Goal: Task Accomplishment & Management: Use online tool/utility

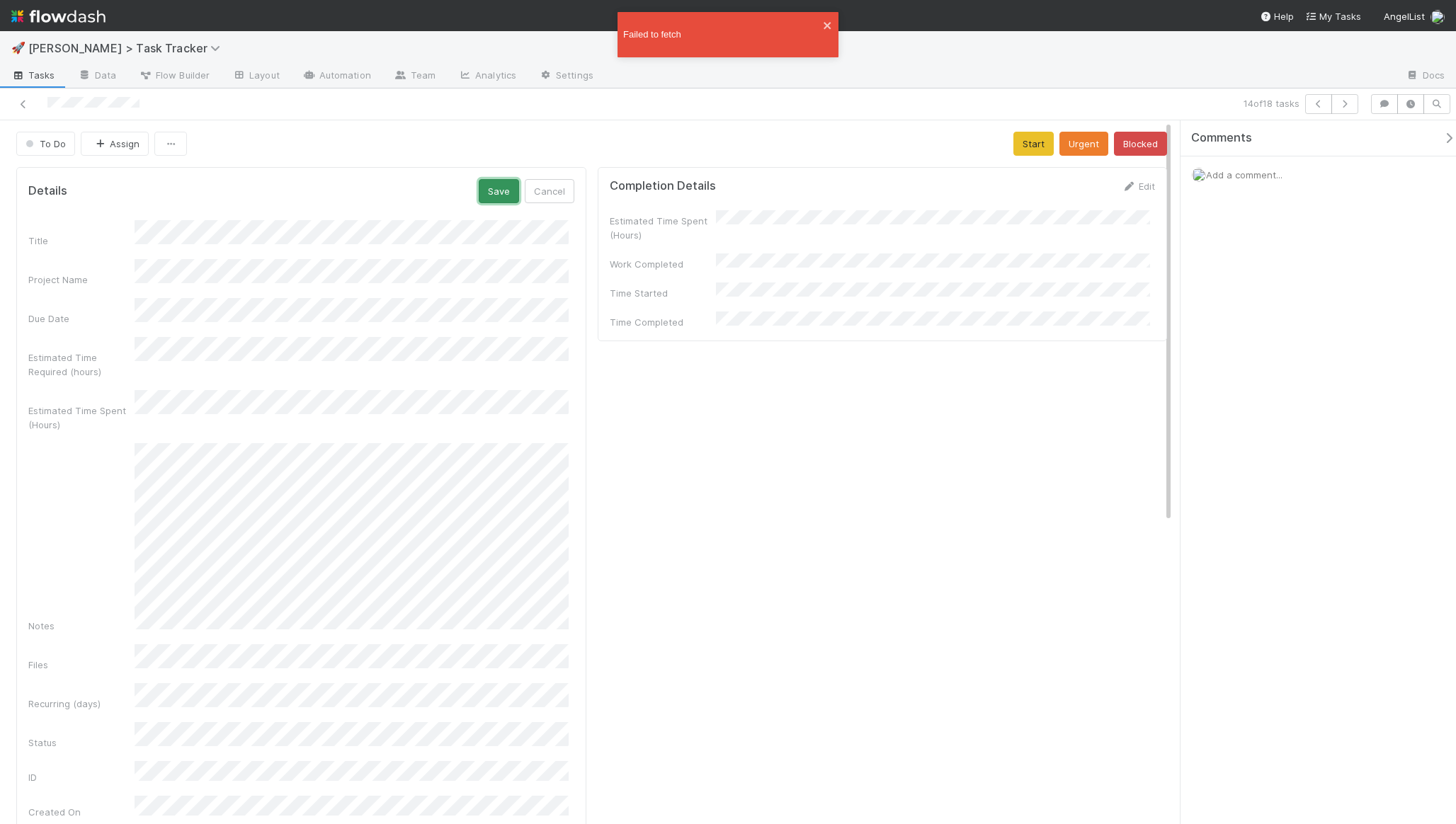
click at [496, 195] on button "Save" at bounding box center [498, 191] width 40 height 24
click at [823, 26] on div "Failed to fetch" at bounding box center [728, 34] width 221 height 45
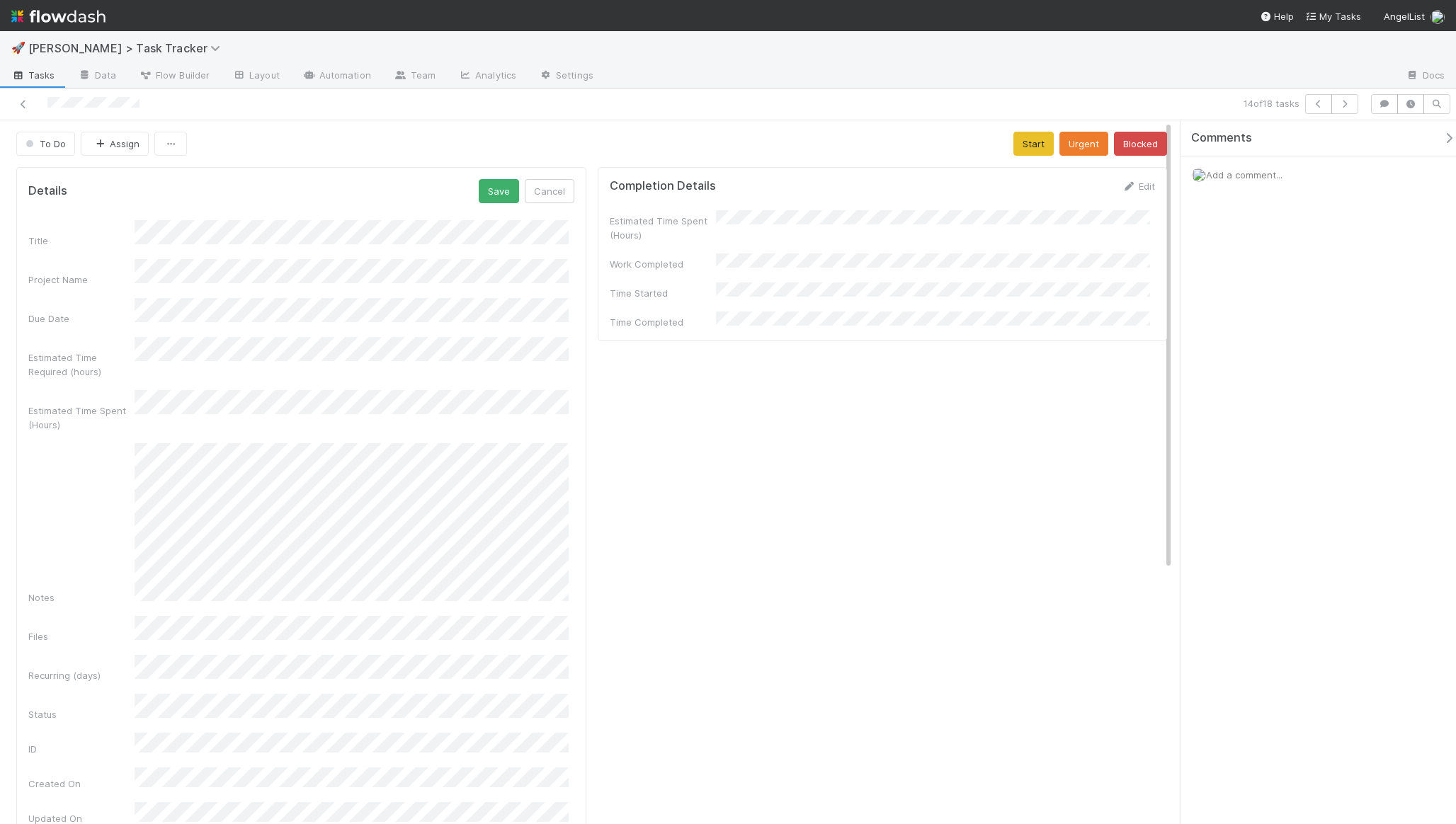
click at [425, 130] on div "To Do Assign Start Urgent Blocked Details Save Cancel Title Project Name Due Da…" at bounding box center [591, 807] width 1184 height 1373
click at [488, 182] on button "Save" at bounding box center [498, 191] width 40 height 24
click at [1016, 148] on button "Start" at bounding box center [1033, 143] width 40 height 24
click at [1065, 139] on button "Finish" at bounding box center [1087, 143] width 44 height 24
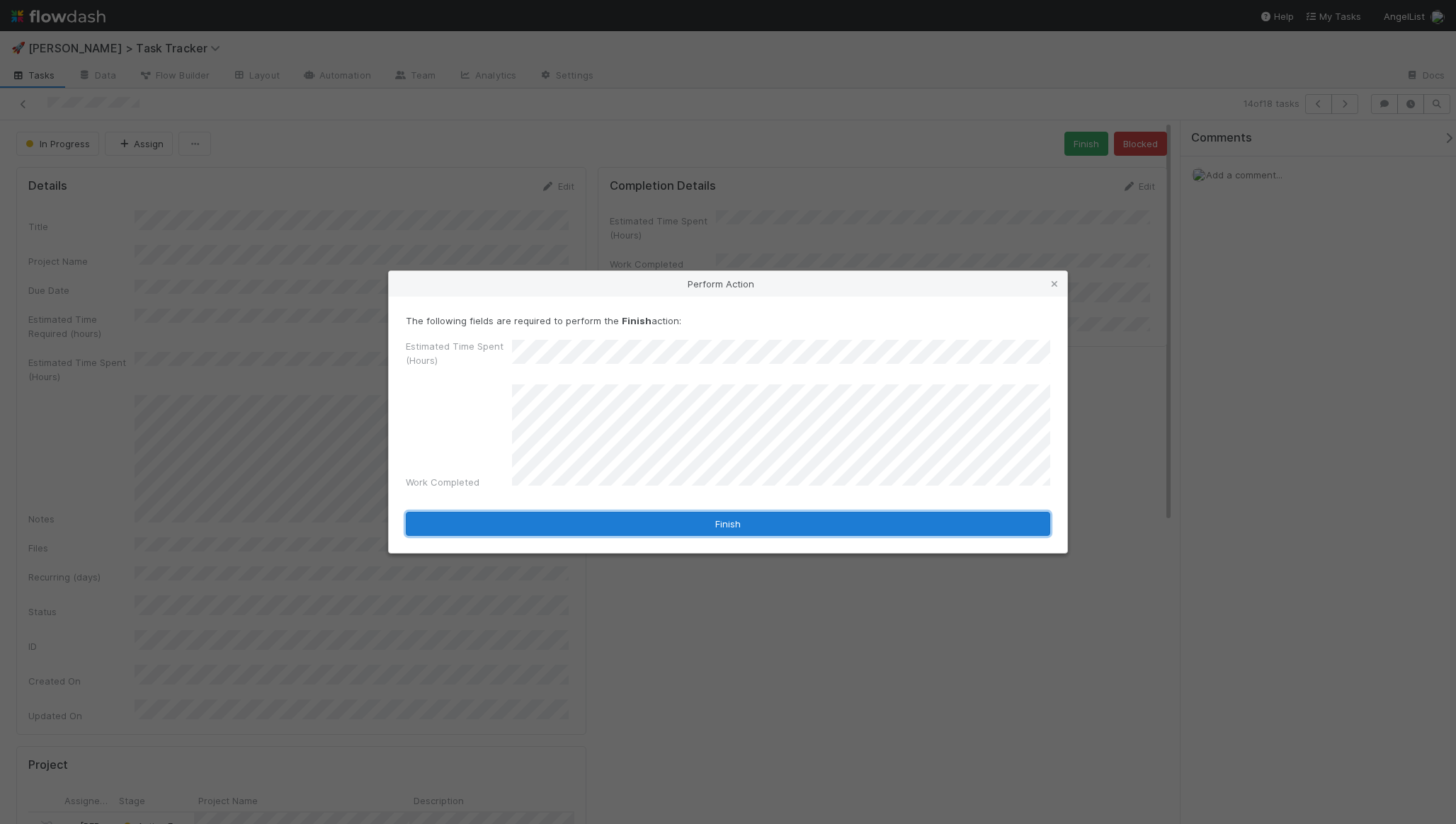
click at [608, 525] on button "Finish" at bounding box center [728, 523] width 644 height 24
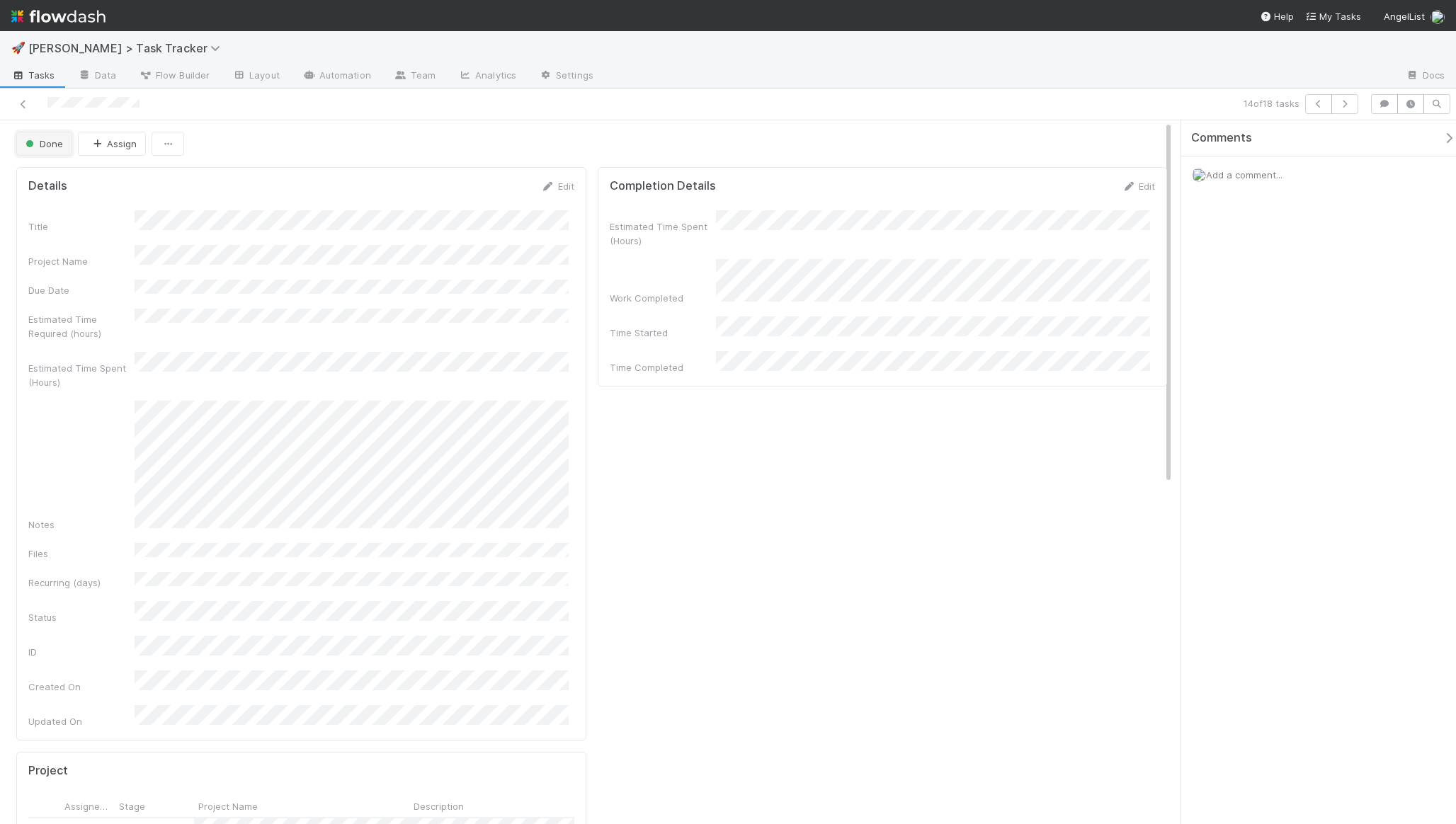
click at [45, 145] on span "Done" at bounding box center [43, 144] width 40 height 11
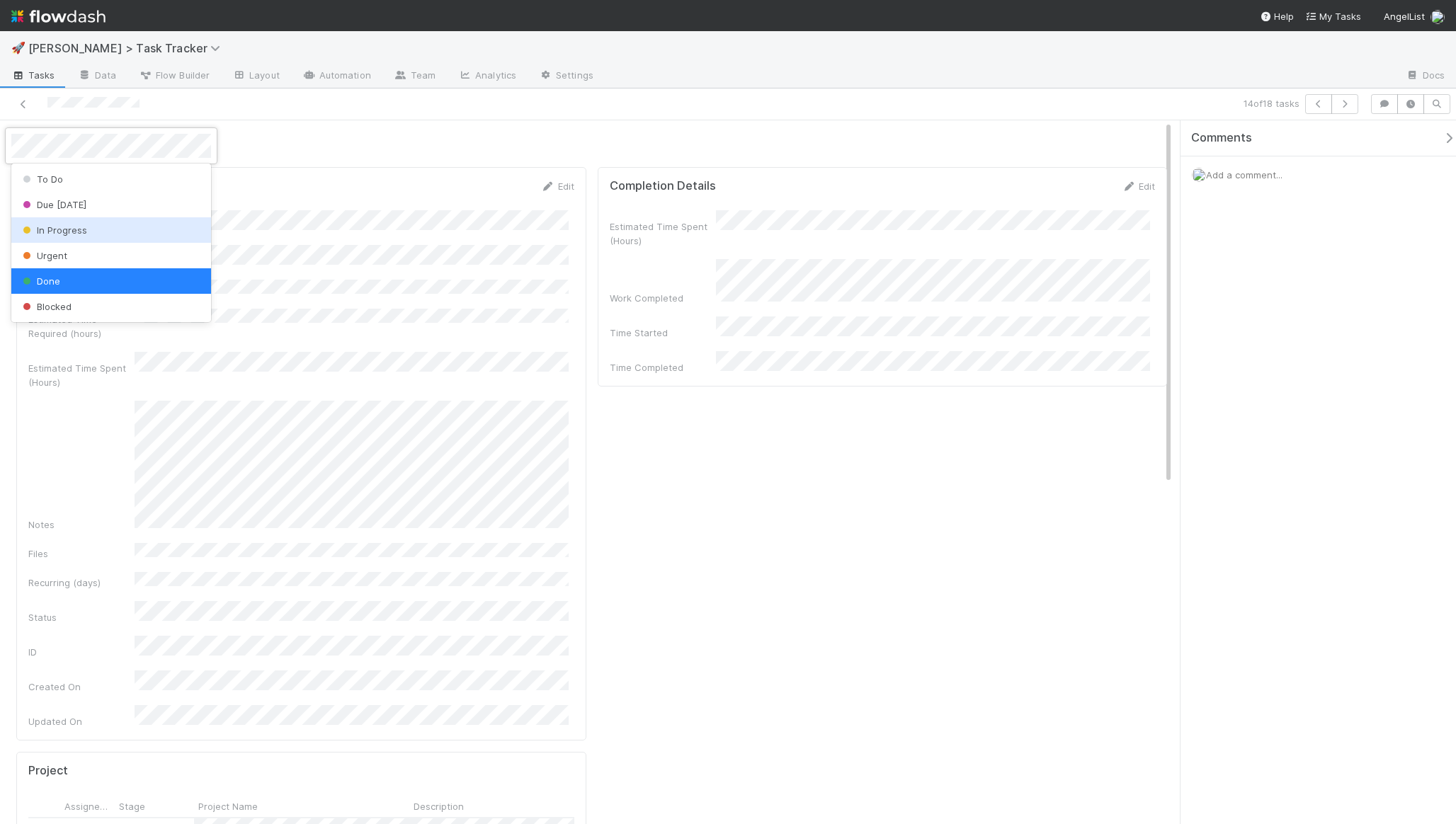
click at [61, 227] on span "In Progress" at bounding box center [54, 230] width 67 height 11
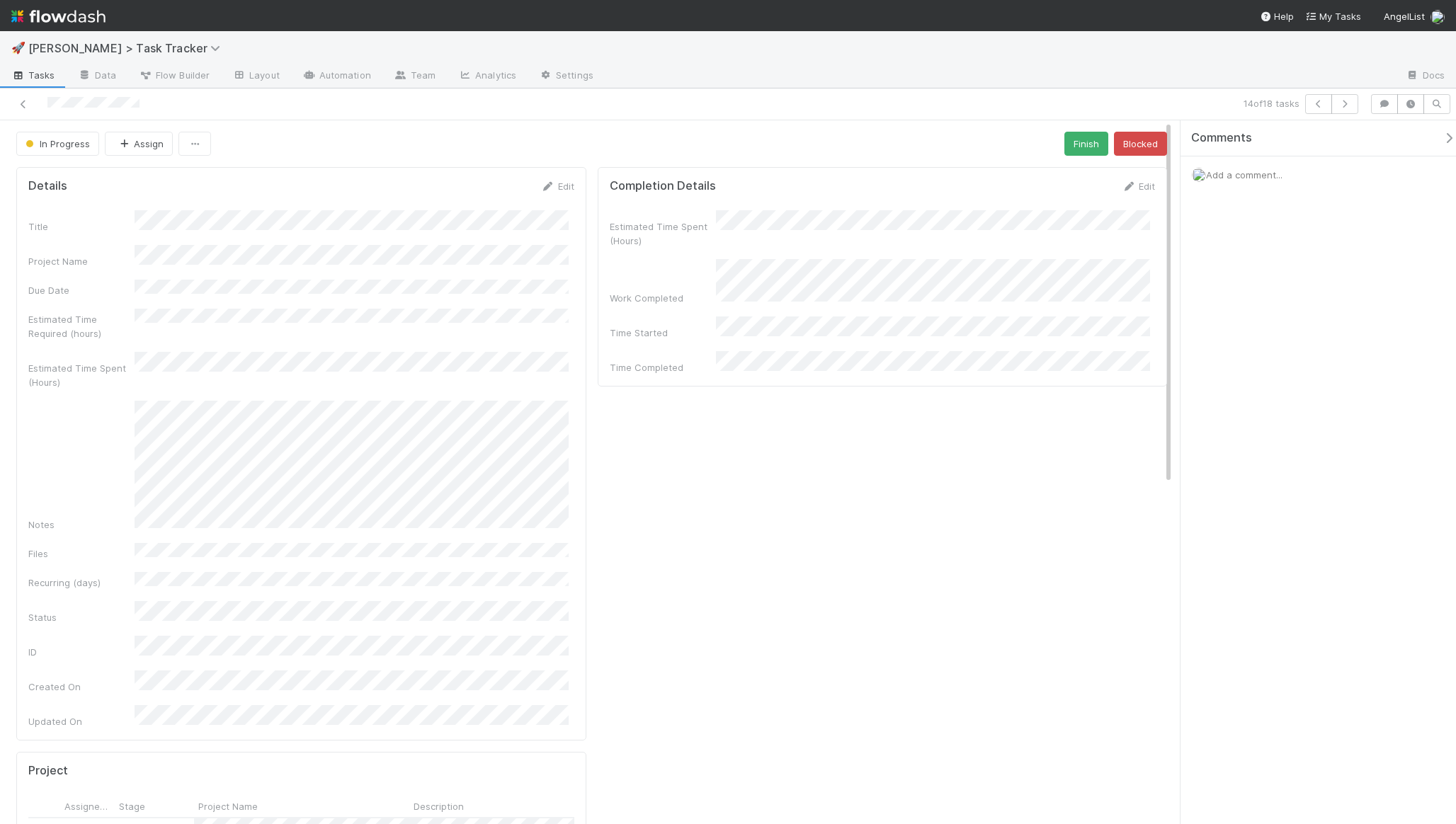
click at [261, 359] on div "Estimated Time Spent (Hours)" at bounding box center [302, 370] width 546 height 37
click at [478, 202] on button "Save" at bounding box center [498, 191] width 40 height 24
click at [500, 194] on button "Save" at bounding box center [498, 191] width 40 height 24
click at [752, 249] on div "Estimated Time Spent (Hours) Work Completed Time Started Time Completed" at bounding box center [883, 291] width 546 height 164
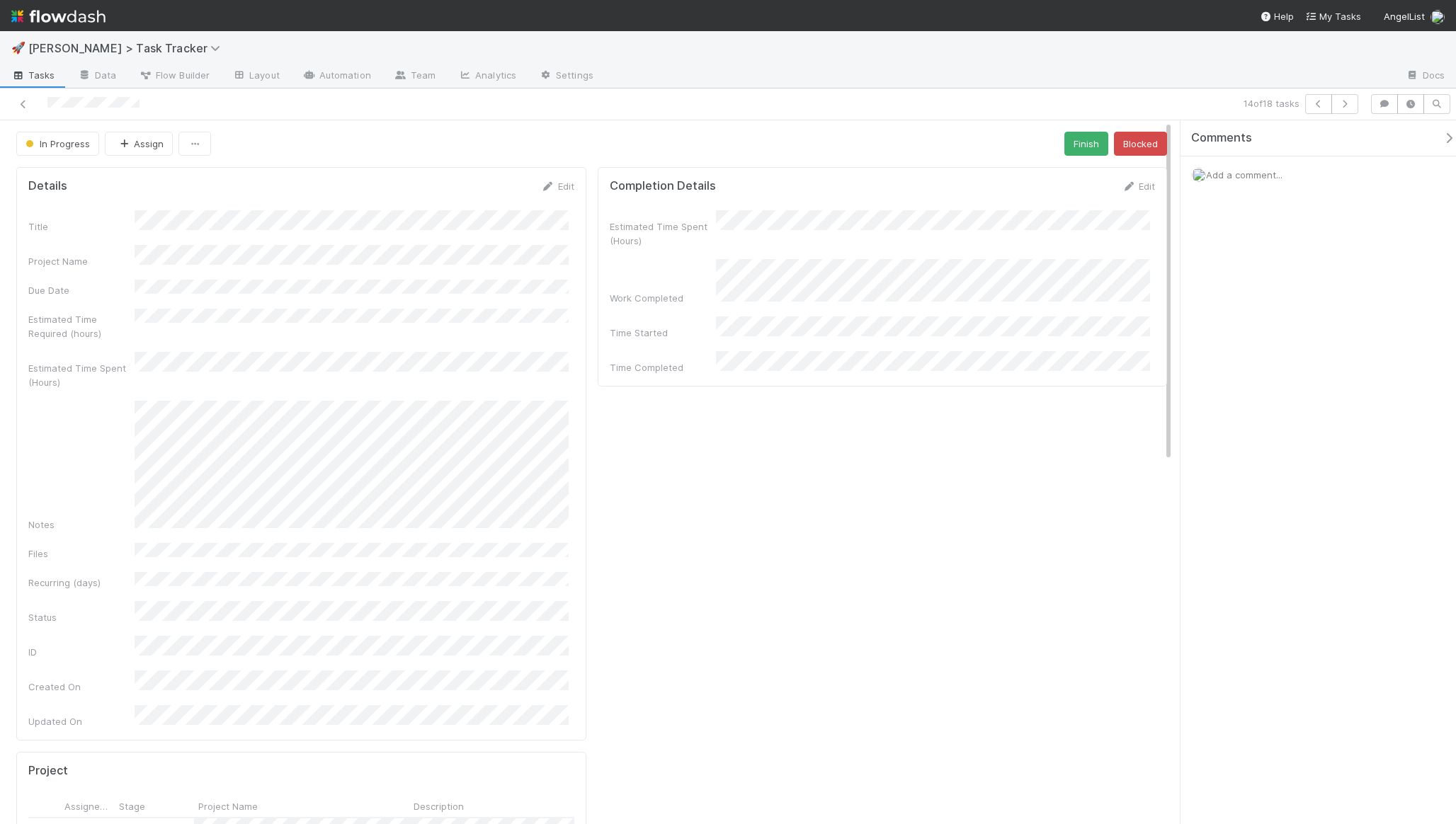
click at [752, 249] on div "Estimated Time Spent (Hours) Work Completed Time Started Time Completed" at bounding box center [883, 291] width 546 height 164
click at [302, 369] on div "Title Project Name Due Date Estimated Time Required (hours) Estimated Time Spen…" at bounding box center [302, 469] width 546 height 518
click at [487, 194] on button "Save" at bounding box center [498, 191] width 40 height 24
